Goal: Information Seeking & Learning: Check status

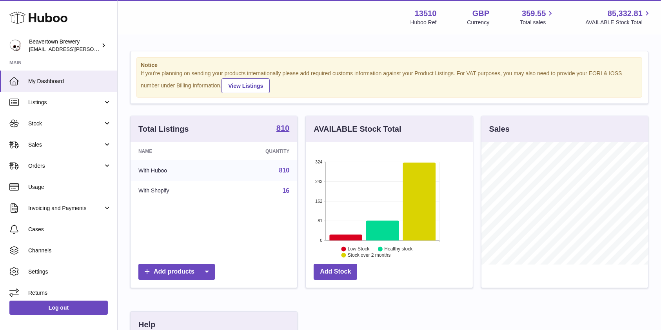
scroll to position [122, 167]
click at [72, 142] on span "Sales" at bounding box center [65, 144] width 75 height 7
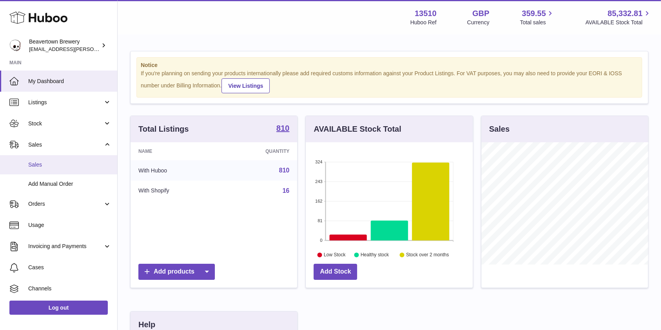
click at [63, 162] on span "Sales" at bounding box center [69, 164] width 83 height 7
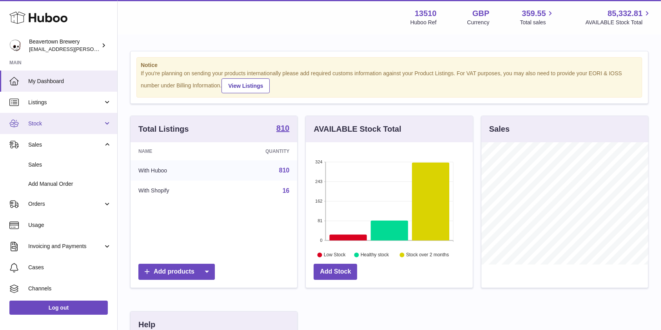
click at [55, 120] on span "Stock" at bounding box center [65, 123] width 75 height 7
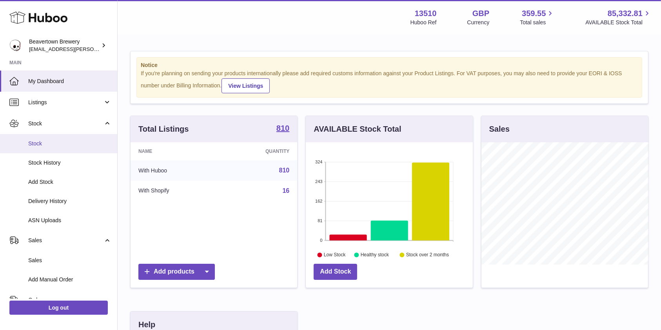
click at [47, 148] on link "Stock" at bounding box center [58, 143] width 117 height 19
click at [49, 142] on span "Stock" at bounding box center [69, 143] width 83 height 7
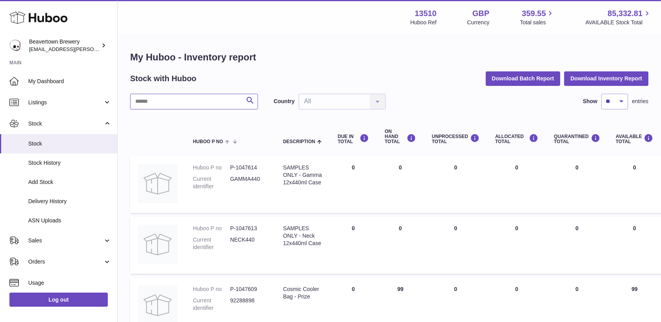
click at [179, 102] on input "text" at bounding box center [194, 102] width 128 height 16
type input "*****"
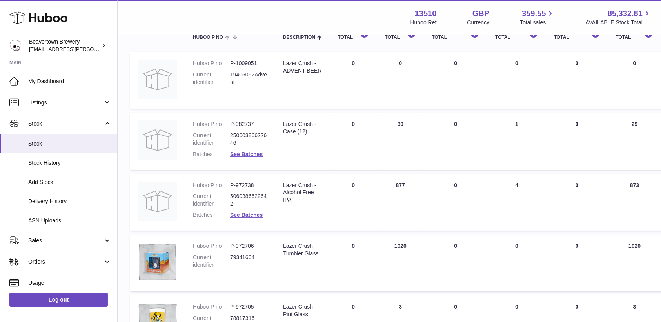
scroll to position [52, 0]
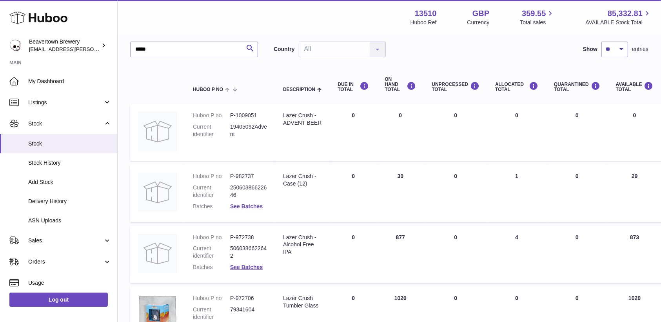
click at [242, 206] on link "See Batches" at bounding box center [246, 206] width 33 height 6
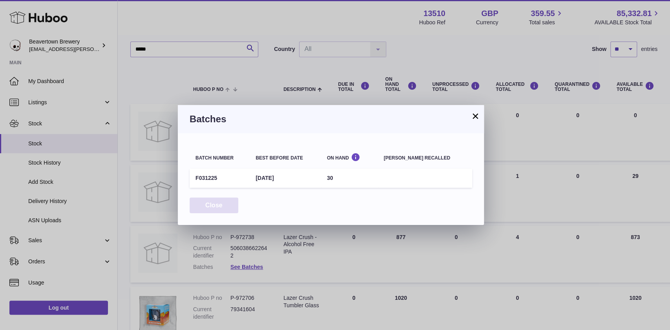
click at [234, 205] on button "Close" at bounding box center [213, 206] width 49 height 16
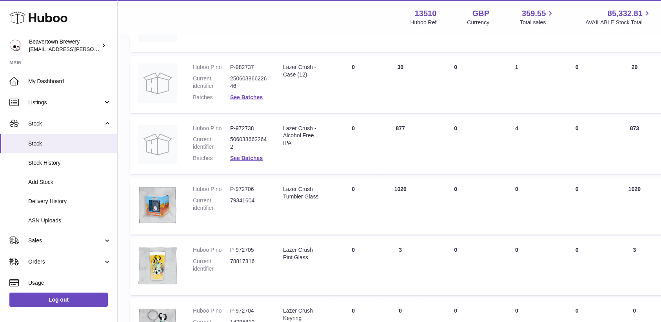
scroll to position [209, 0]
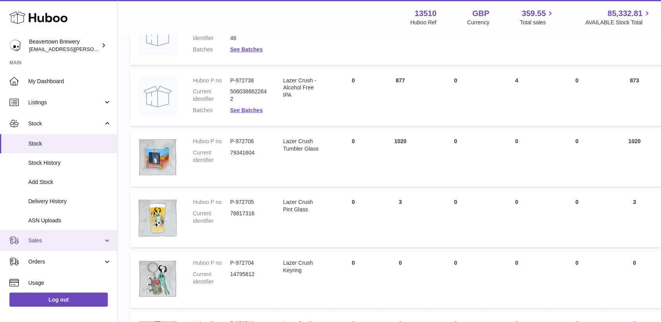
drag, startPoint x: 41, startPoint y: 240, endPoint x: 47, endPoint y: 250, distance: 11.6
click at [42, 240] on span "Sales" at bounding box center [65, 240] width 75 height 7
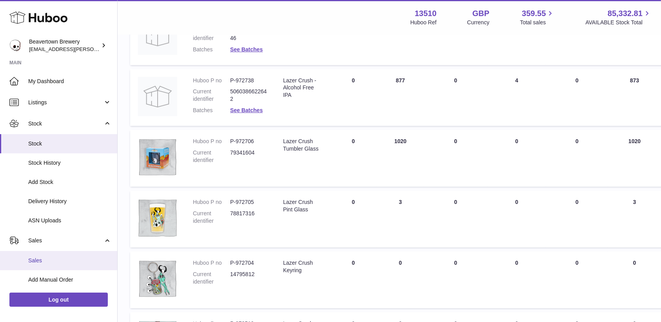
click at [48, 255] on link "Sales" at bounding box center [58, 260] width 117 height 19
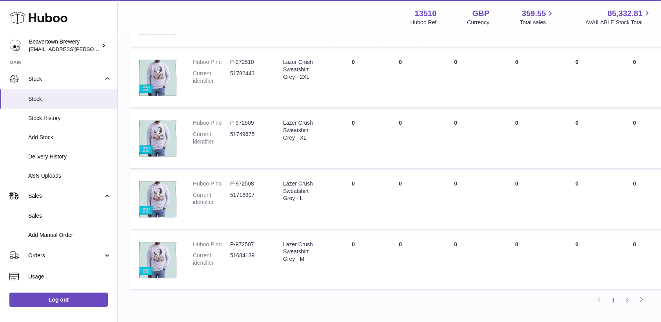
scroll to position [52, 0]
